Goal: Transaction & Acquisition: Book appointment/travel/reservation

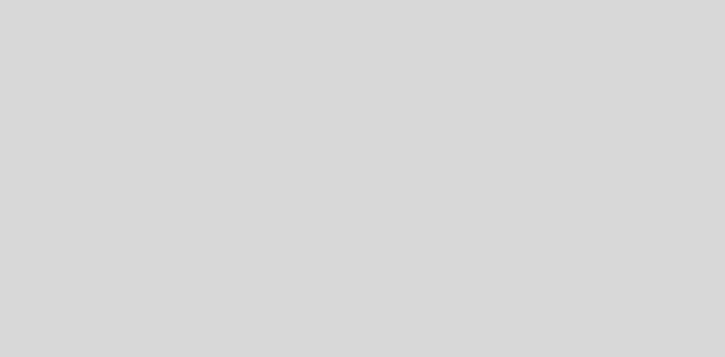
select select "es"
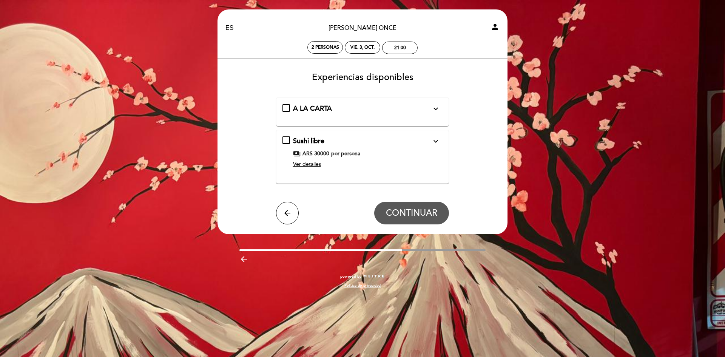
click at [308, 163] on span "Ver detalles" at bounding box center [307, 164] width 28 height 6
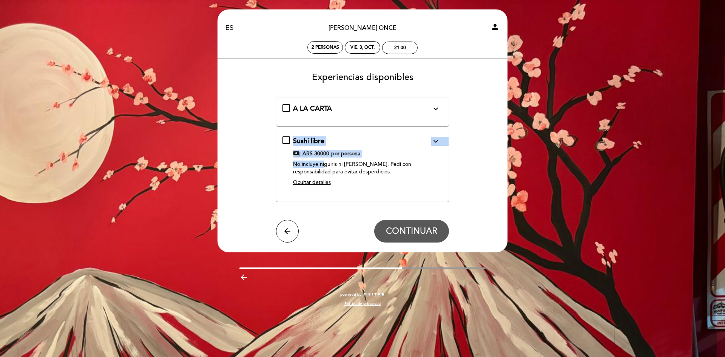
drag, startPoint x: 293, startPoint y: 139, endPoint x: 326, endPoint y: 164, distance: 41.1
click at [326, 164] on div "Sushi libre expand_more Viví la experiencia sushi libre con más de 35 variedade…" at bounding box center [362, 162] width 161 height 53
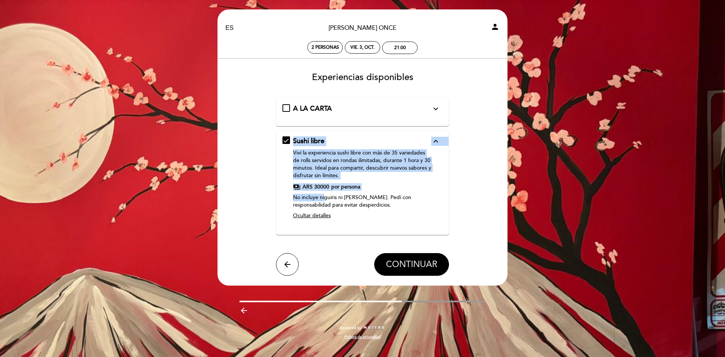
click at [417, 263] on span "CONTINUAR" at bounding box center [411, 264] width 51 height 11
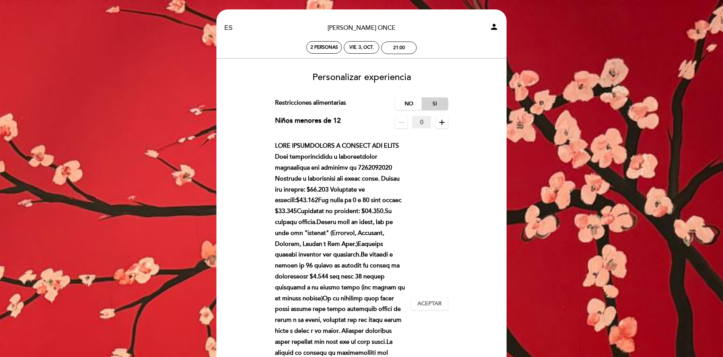
click at [438, 103] on label "Si" at bounding box center [434, 103] width 26 height 12
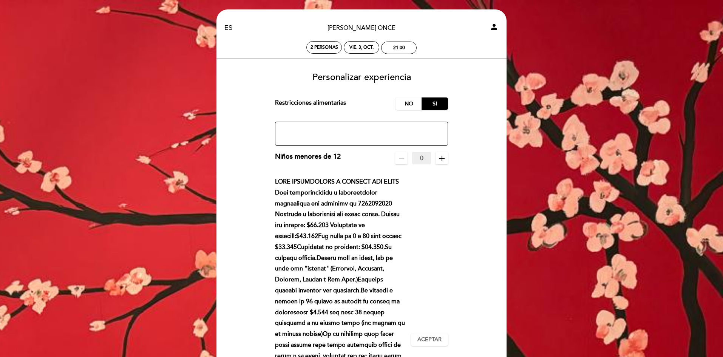
click at [364, 127] on textarea at bounding box center [361, 134] width 173 height 24
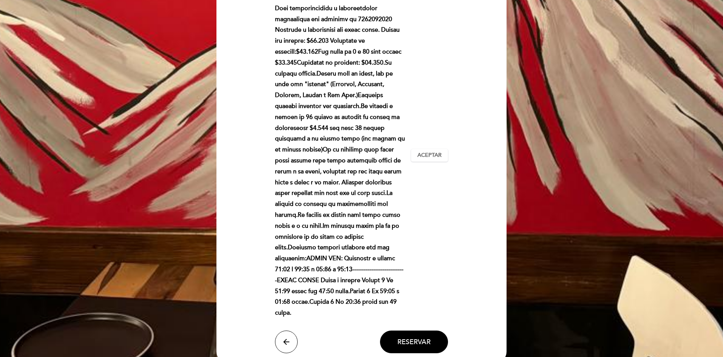
scroll to position [415, 0]
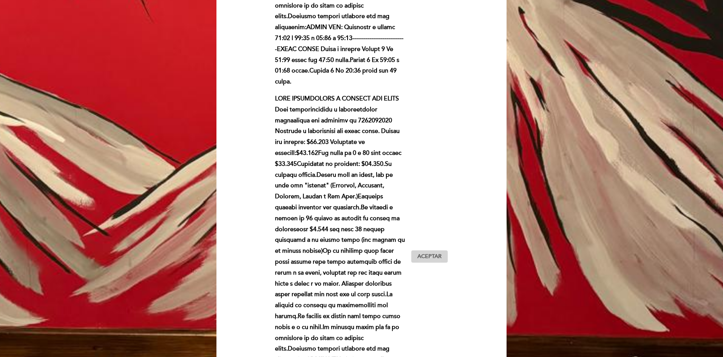
type textarea "celiaco"
click at [427, 254] on span "Aceptar" at bounding box center [429, 257] width 24 height 8
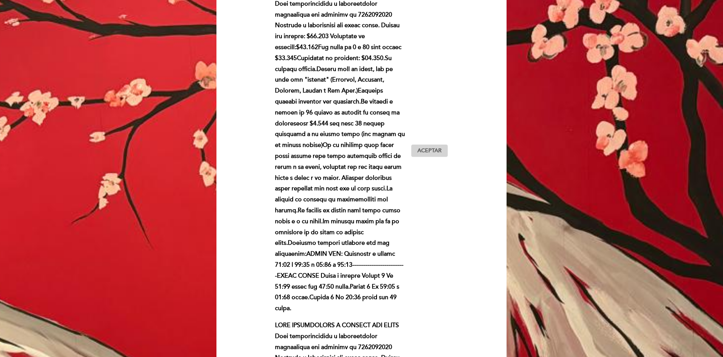
click at [434, 151] on span "Aceptar" at bounding box center [429, 151] width 24 height 8
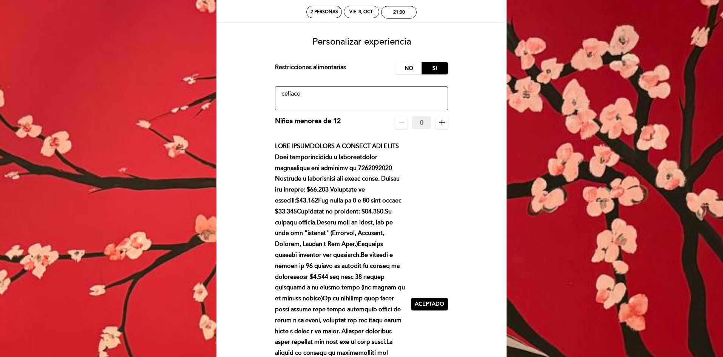
scroll to position [0, 0]
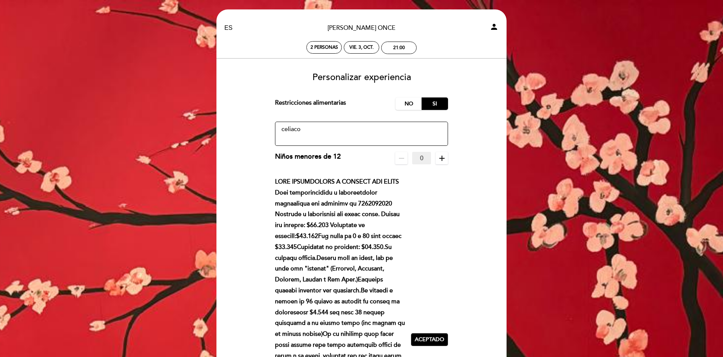
drag, startPoint x: 302, startPoint y: 121, endPoint x: 249, endPoint y: 120, distance: 53.3
click at [310, 128] on textarea at bounding box center [361, 134] width 173 height 24
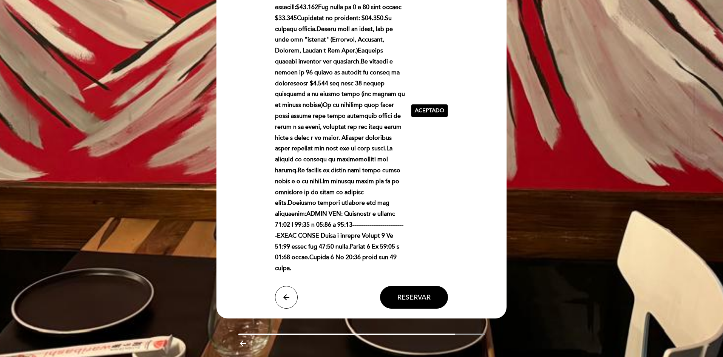
scroll to position [584, 0]
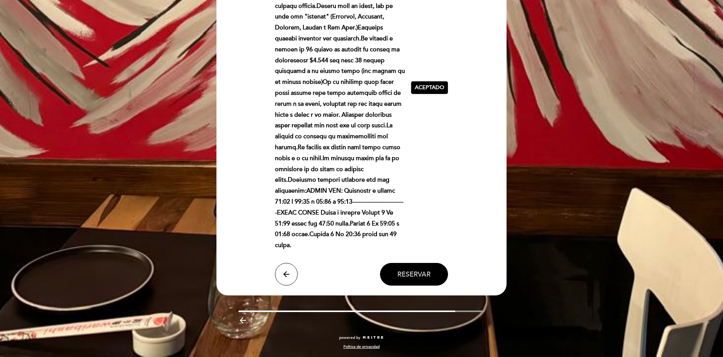
type textarea "dieta libre de gluten"
click at [408, 270] on span "Reservar" at bounding box center [413, 274] width 33 height 8
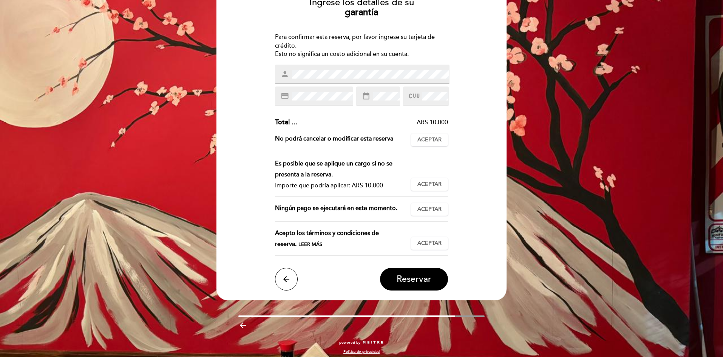
scroll to position [76, 0]
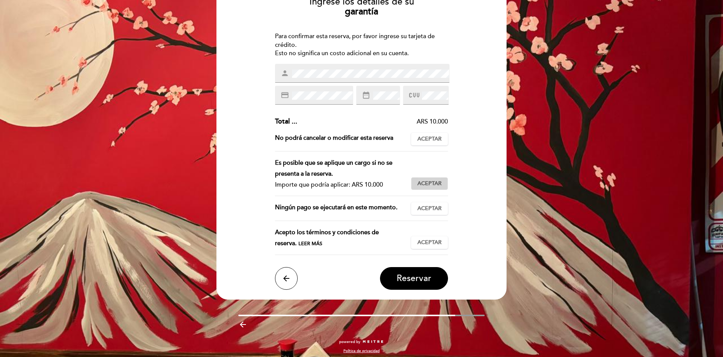
click at [430, 187] on span "Aceptar" at bounding box center [429, 184] width 24 height 8
click at [435, 210] on span "Aceptar" at bounding box center [429, 209] width 24 height 8
click at [429, 239] on span "Aceptar" at bounding box center [429, 243] width 24 height 8
click at [298, 242] on span "Leer más" at bounding box center [310, 244] width 24 height 6
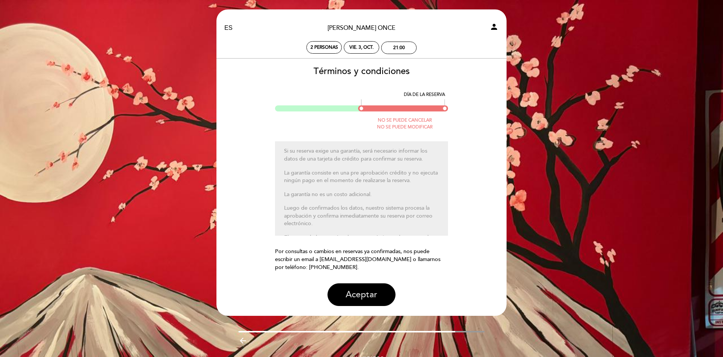
click at [366, 297] on button "Aceptar" at bounding box center [361, 294] width 68 height 23
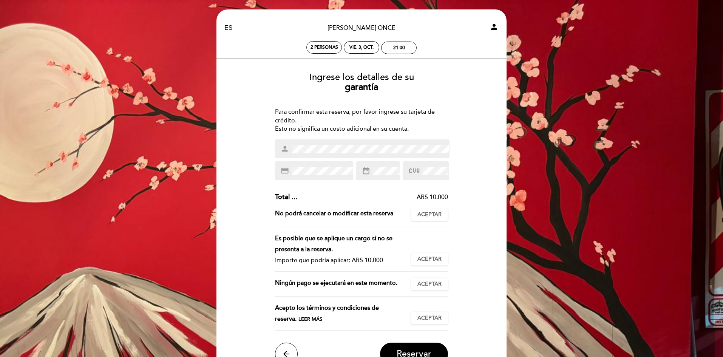
click at [419, 174] on icon at bounding box center [414, 171] width 10 height 12
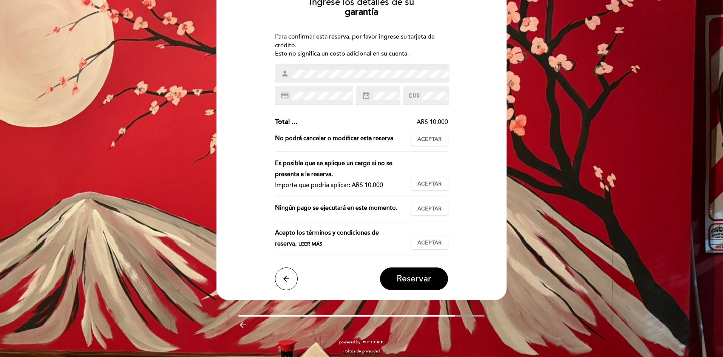
scroll to position [80, 0]
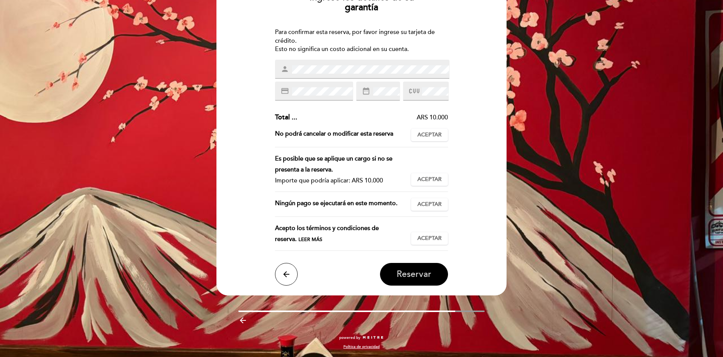
click at [418, 280] on button "Reservar" at bounding box center [414, 274] width 68 height 23
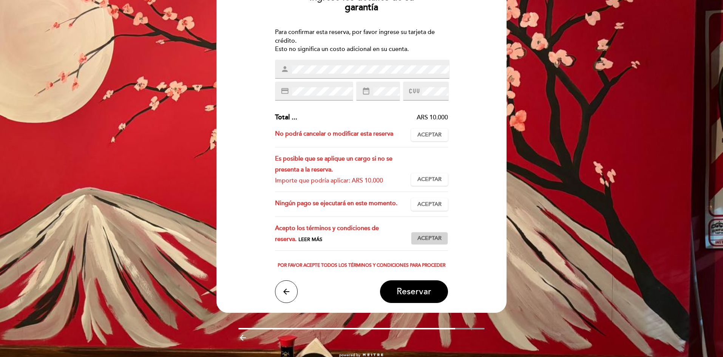
click at [434, 237] on span "Aceptar" at bounding box center [429, 239] width 24 height 8
click at [437, 210] on button "Aceptar Aceptado" at bounding box center [429, 204] width 37 height 13
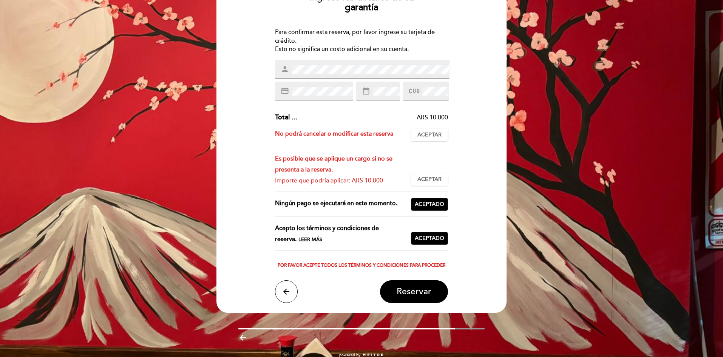
click at [435, 171] on div "Es posible que se aplique un cargo si no se presenta a la reserva. Importe que …" at bounding box center [361, 172] width 173 height 39
click at [432, 177] on span "Aceptar" at bounding box center [429, 180] width 24 height 8
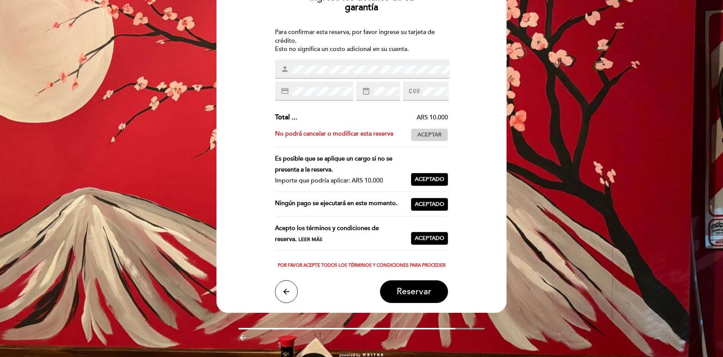
click at [432, 134] on span "Aceptar" at bounding box center [429, 135] width 24 height 8
click at [429, 295] on span "Reservar" at bounding box center [414, 292] width 35 height 11
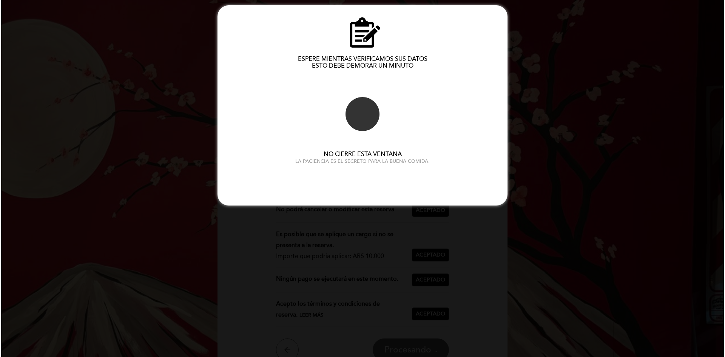
scroll to position [0, 0]
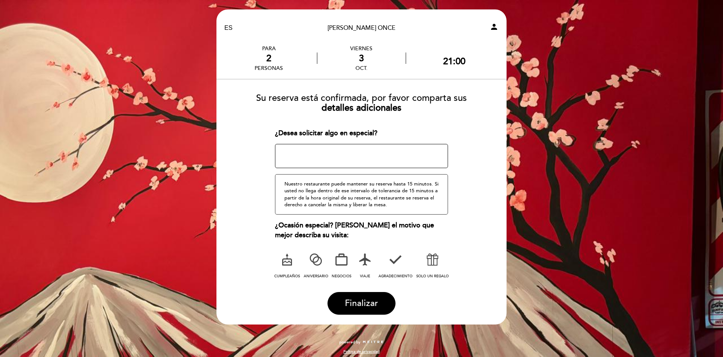
click at [289, 261] on icon at bounding box center [287, 260] width 20 height 20
click at [351, 155] on textarea at bounding box center [361, 156] width 173 height 24
click at [305, 193] on div "Nuestro restaurante puede mantener su reserva hasta 15 minutos. Si usted no lle…" at bounding box center [361, 194] width 173 height 40
click at [308, 151] on textarea at bounding box center [361, 156] width 173 height 24
click at [348, 300] on span "Finalizar" at bounding box center [361, 303] width 33 height 11
